Goal: Book appointment/travel/reservation

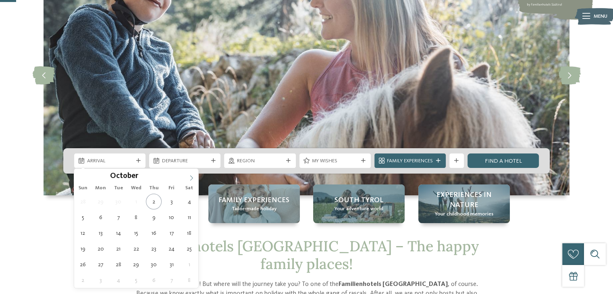
click at [191, 180] on icon at bounding box center [192, 178] width 6 height 6
type input "****"
click at [191, 180] on icon at bounding box center [192, 178] width 6 height 6
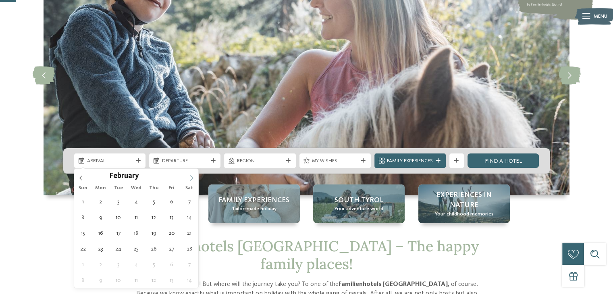
click at [191, 180] on icon at bounding box center [192, 178] width 6 height 6
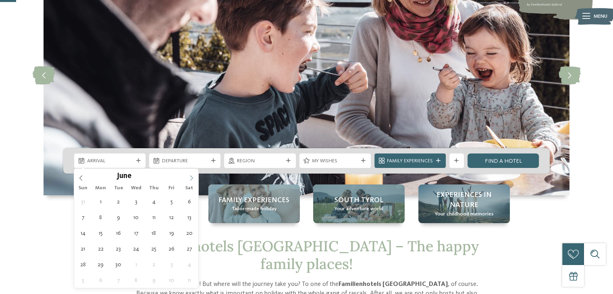
click at [191, 180] on icon at bounding box center [192, 178] width 6 height 6
type div "[DATE]"
type input "****"
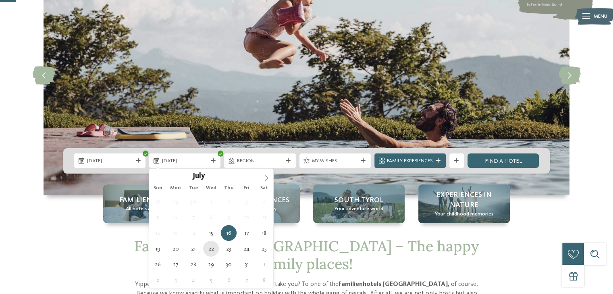
type div "[DATE]"
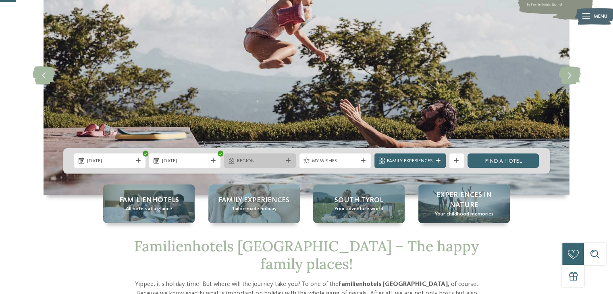
click at [276, 159] on span "Region" at bounding box center [260, 161] width 46 height 7
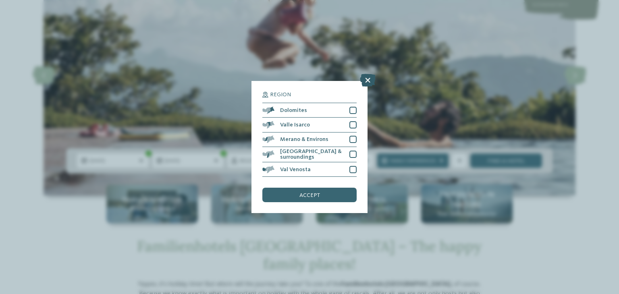
click at [368, 80] on icon at bounding box center [368, 80] width 16 height 13
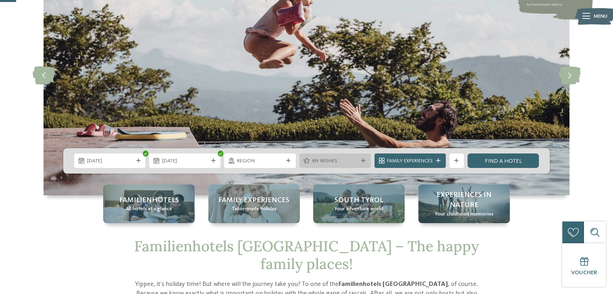
click at [345, 163] on span "My wishes" at bounding box center [335, 161] width 46 height 7
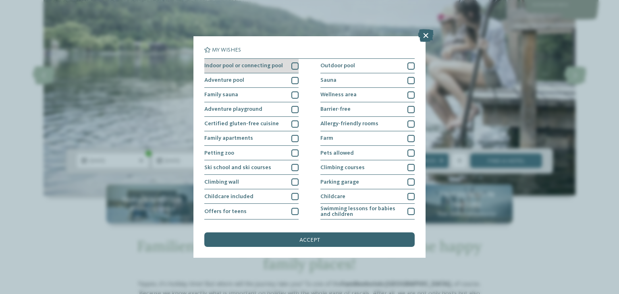
click at [293, 66] on div at bounding box center [294, 65] width 7 height 7
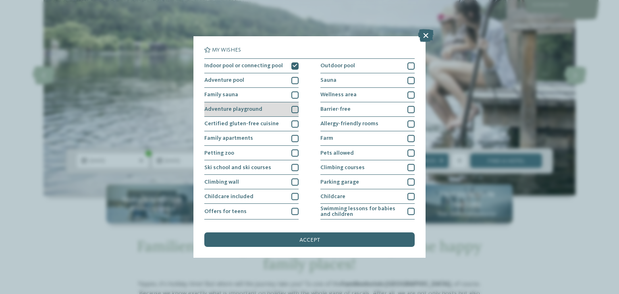
click at [295, 109] on div at bounding box center [294, 109] width 7 height 7
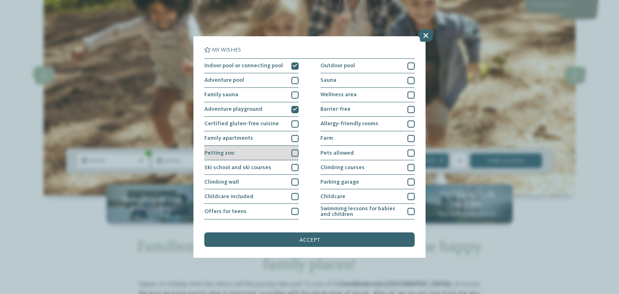
click at [291, 154] on div at bounding box center [294, 153] width 7 height 7
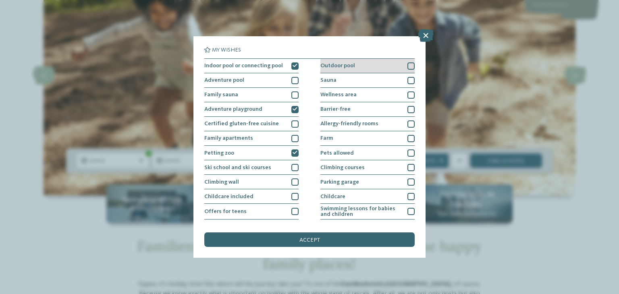
click at [407, 68] on div at bounding box center [410, 65] width 7 height 7
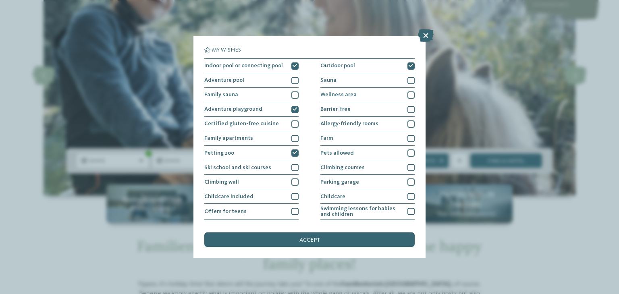
click at [320, 241] on div "accept" at bounding box center [309, 240] width 210 height 15
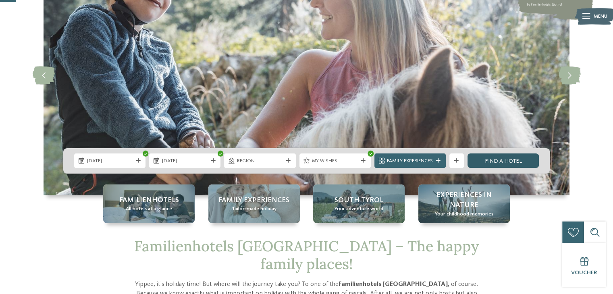
click at [503, 162] on link "Find a hotel" at bounding box center [502, 161] width 71 height 15
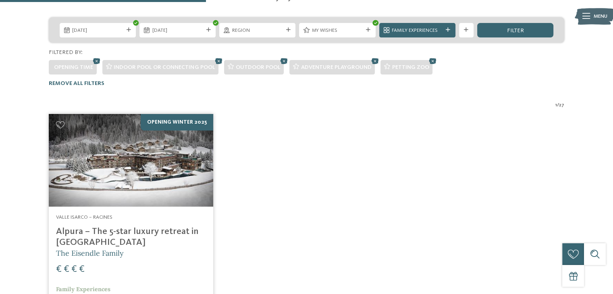
scroll to position [95, 0]
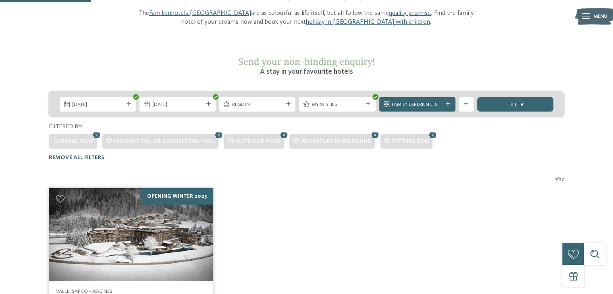
click at [368, 102] on icon at bounding box center [368, 104] width 4 height 4
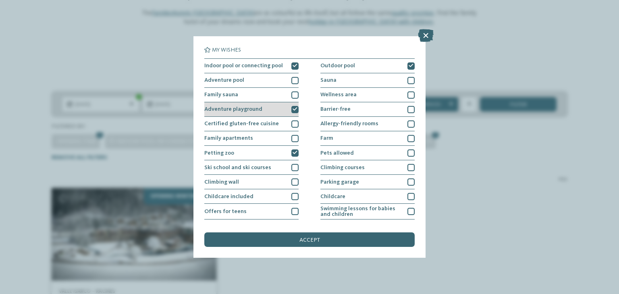
click at [295, 108] on icon at bounding box center [295, 109] width 5 height 4
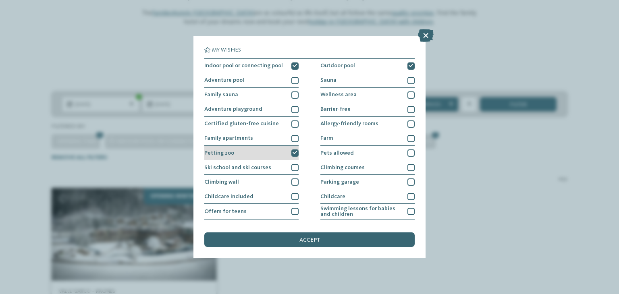
click at [293, 154] on icon at bounding box center [295, 153] width 5 height 4
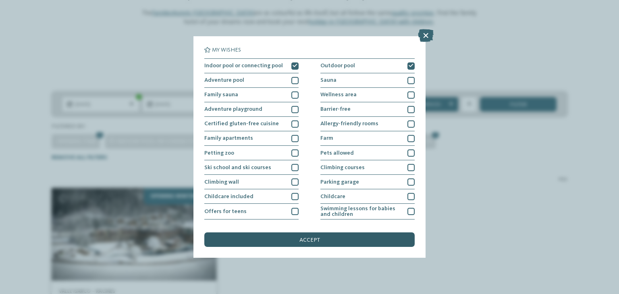
click at [285, 242] on div "accept" at bounding box center [309, 240] width 210 height 15
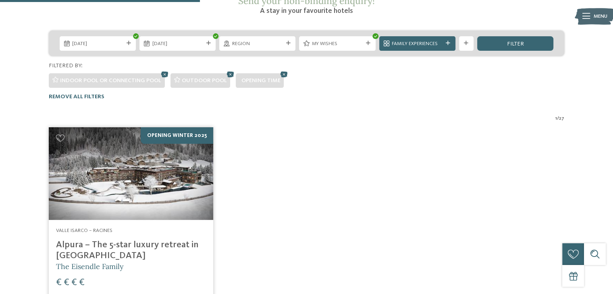
scroll to position [15, 0]
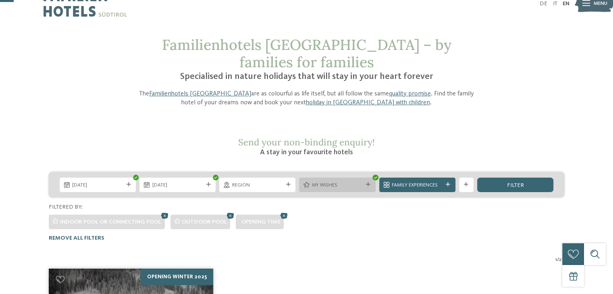
click at [368, 183] on icon at bounding box center [368, 185] width 4 height 4
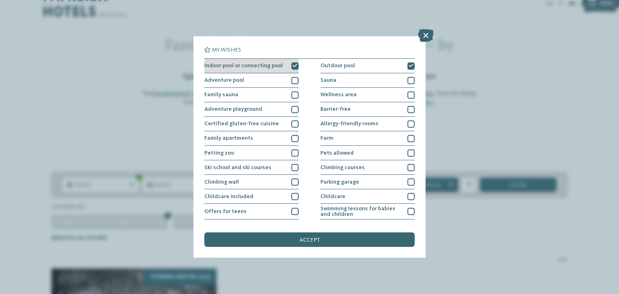
click at [291, 64] on div at bounding box center [294, 65] width 7 height 7
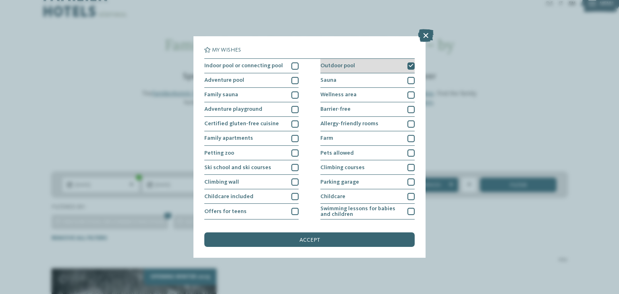
click at [410, 66] on div at bounding box center [410, 65] width 7 height 7
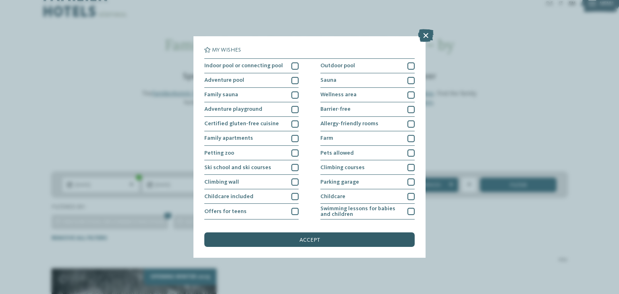
click at [320, 240] on div "accept" at bounding box center [309, 240] width 210 height 15
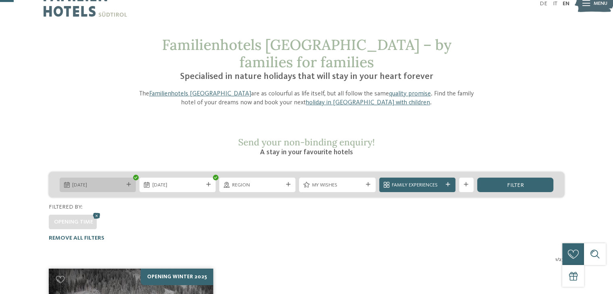
click at [113, 182] on span "[DATE]" at bounding box center [97, 185] width 51 height 7
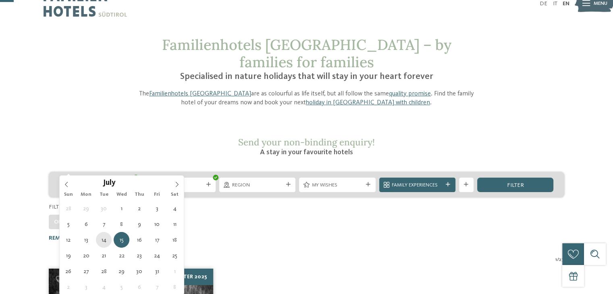
type div "[DATE]"
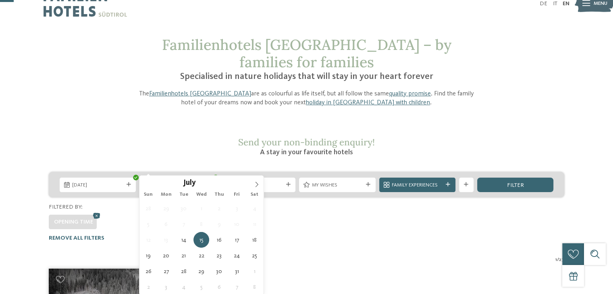
type div "[DATE]"
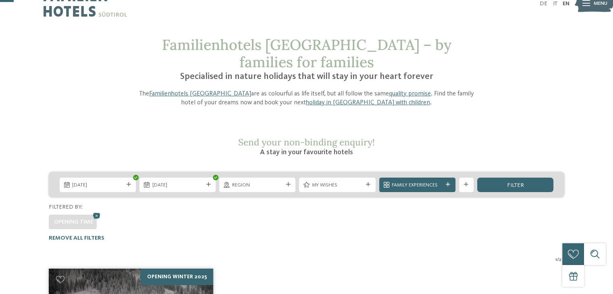
drag, startPoint x: 166, startPoint y: 256, endPoint x: 171, endPoint y: 252, distance: 6.3
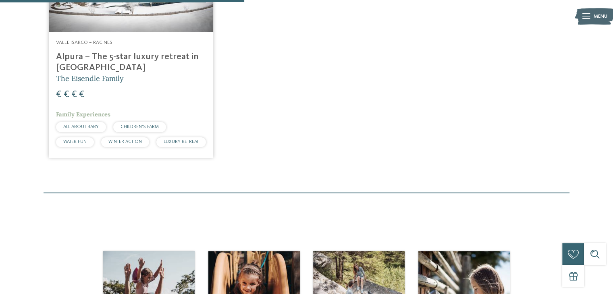
scroll to position [256, 0]
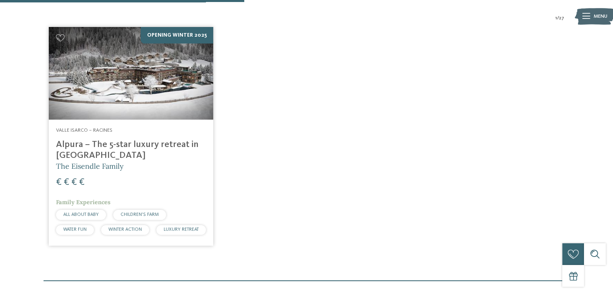
click at [142, 97] on img at bounding box center [131, 73] width 164 height 93
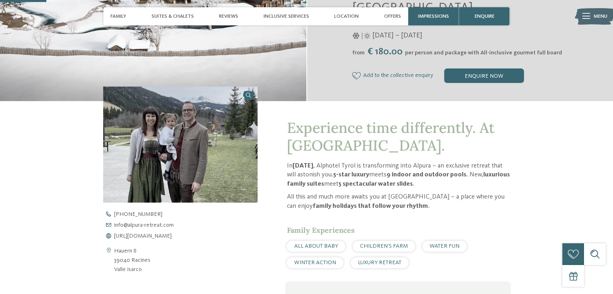
scroll to position [202, 0]
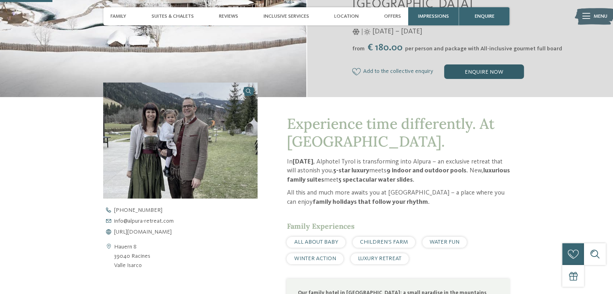
click at [501, 75] on div "enquire now" at bounding box center [484, 71] width 80 height 15
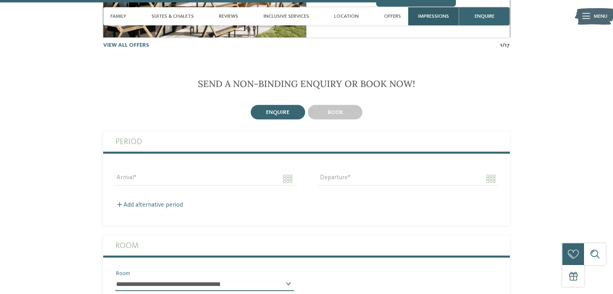
scroll to position [1596, 0]
